Goal: Task Accomplishment & Management: Use online tool/utility

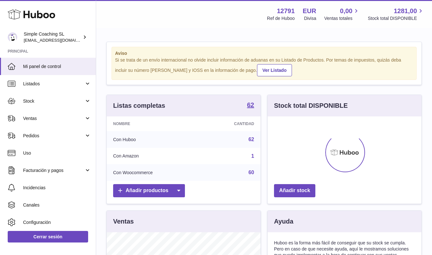
scroll to position [100, 154]
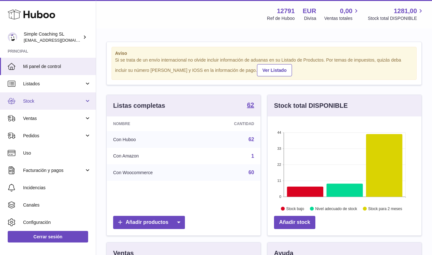
click at [55, 103] on link "Stock" at bounding box center [48, 100] width 96 height 17
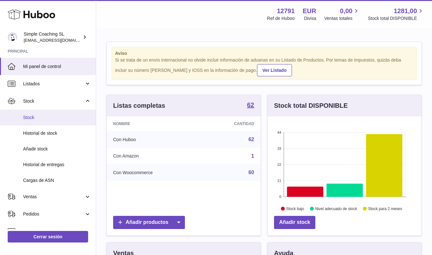
click at [53, 116] on span "Stock" at bounding box center [57, 117] width 68 height 6
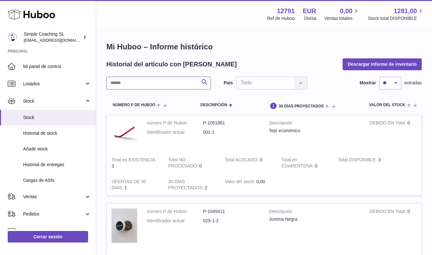
click at [143, 87] on input "text" at bounding box center [158, 83] width 104 height 13
type input "*****"
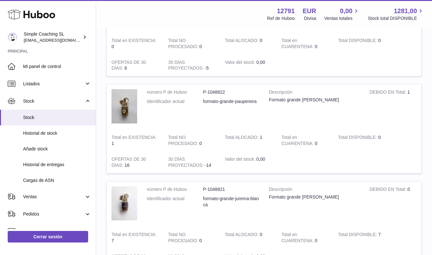
scroll to position [227, 0]
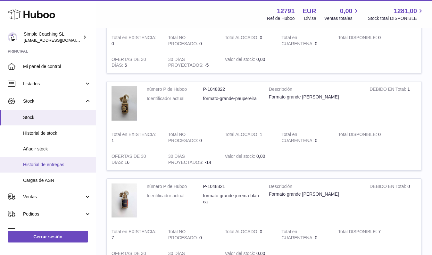
click at [57, 158] on link "Historial de entregas" at bounding box center [48, 165] width 96 height 16
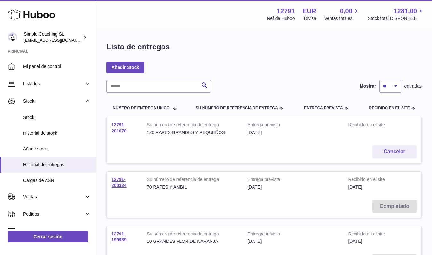
click at [115, 127] on td "12791-201070" at bounding box center [124, 128] width 35 height 23
click at [119, 128] on link "12791-201070" at bounding box center [118, 127] width 15 height 11
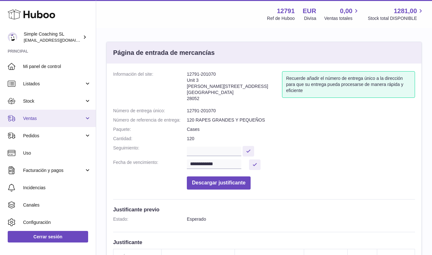
click at [45, 121] on link "Ventas" at bounding box center [48, 118] width 96 height 17
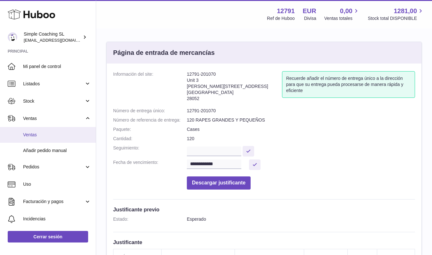
click at [47, 133] on span "Ventas" at bounding box center [57, 135] width 68 height 6
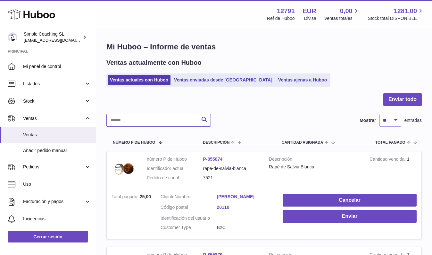
click at [136, 122] on input "text" at bounding box center [158, 120] width 104 height 13
type input "****"
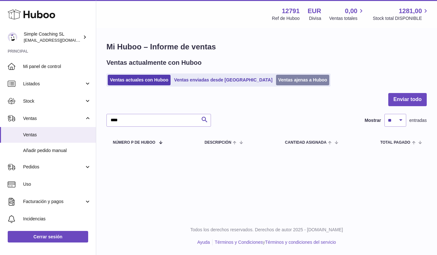
click at [276, 84] on link "Ventas ajenas a Huboo" at bounding box center [303, 80] width 54 height 11
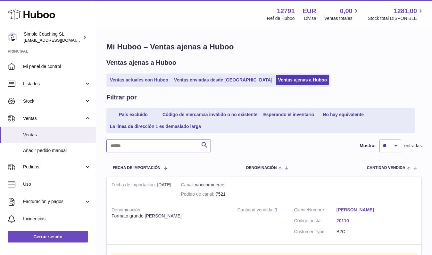
click at [132, 142] on input "text" at bounding box center [158, 145] width 104 height 13
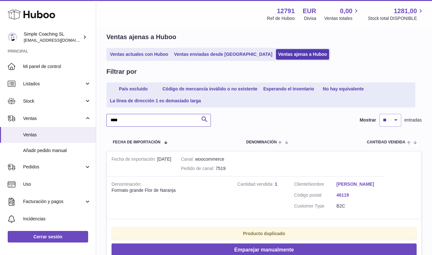
scroll to position [68, 0]
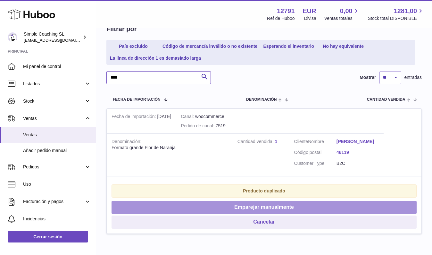
type input "****"
click at [204, 206] on button "Emparejar manualmente" at bounding box center [263, 207] width 305 height 13
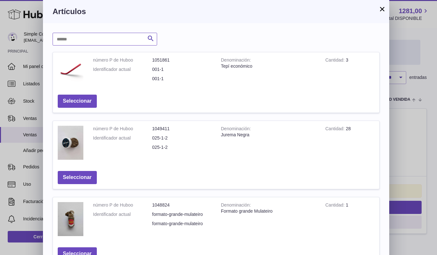
click at [88, 43] on input "text" at bounding box center [105, 39] width 104 height 13
type input "****"
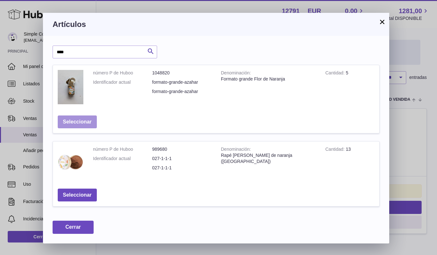
click at [75, 116] on button "Seleccionar" at bounding box center [77, 121] width 39 height 13
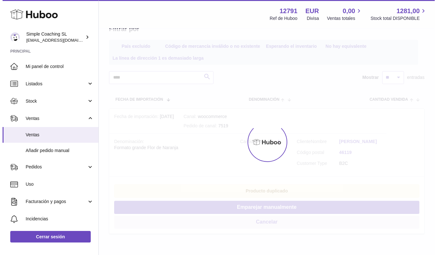
scroll to position [0, 0]
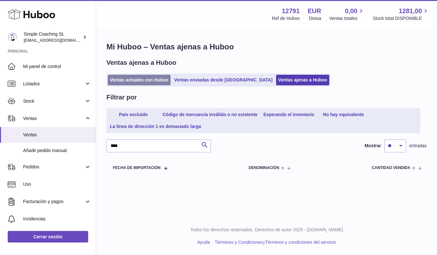
click at [128, 78] on link "Ventas actuales con Huboo" at bounding box center [139, 80] width 63 height 11
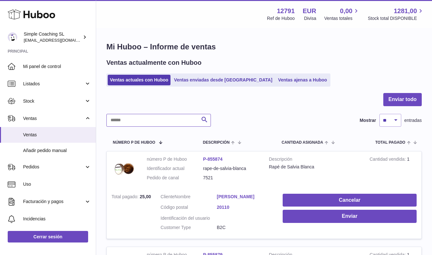
click at [136, 121] on input "text" at bounding box center [158, 120] width 104 height 13
type input "****"
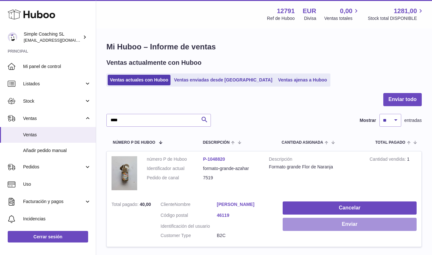
click at [298, 219] on button "Enviar" at bounding box center [350, 224] width 134 height 13
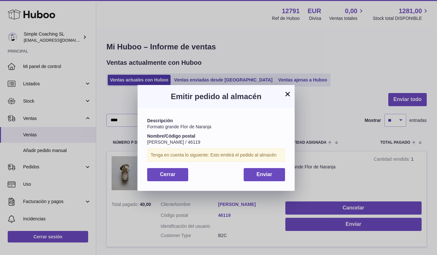
click at [268, 172] on span "Enviar" at bounding box center [264, 173] width 16 height 5
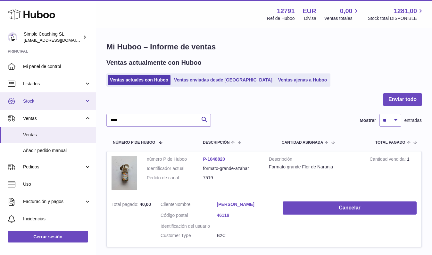
click at [60, 101] on span "Stock" at bounding box center [53, 101] width 61 height 6
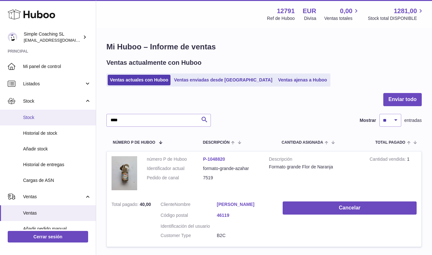
click at [57, 117] on span "Stock" at bounding box center [57, 117] width 68 height 6
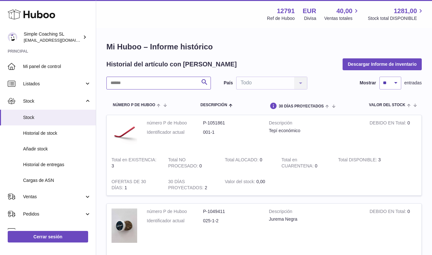
click at [145, 81] on input "text" at bounding box center [158, 83] width 104 height 13
type input "******"
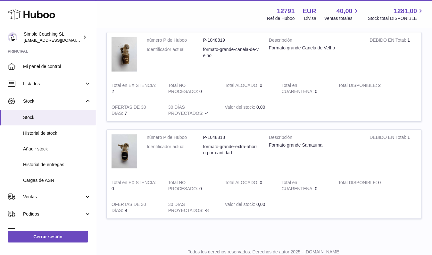
scroll to position [578, 0]
